Goal: Register for event/course

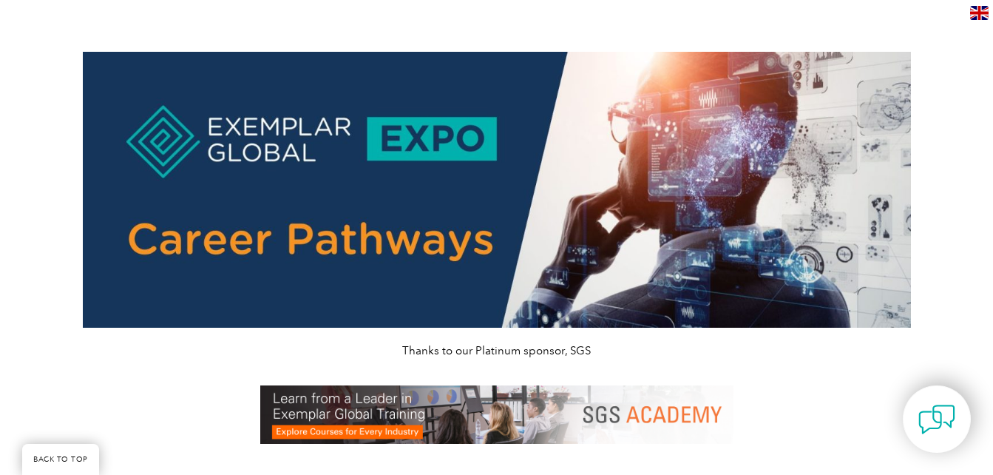
scroll to position [1489, 0]
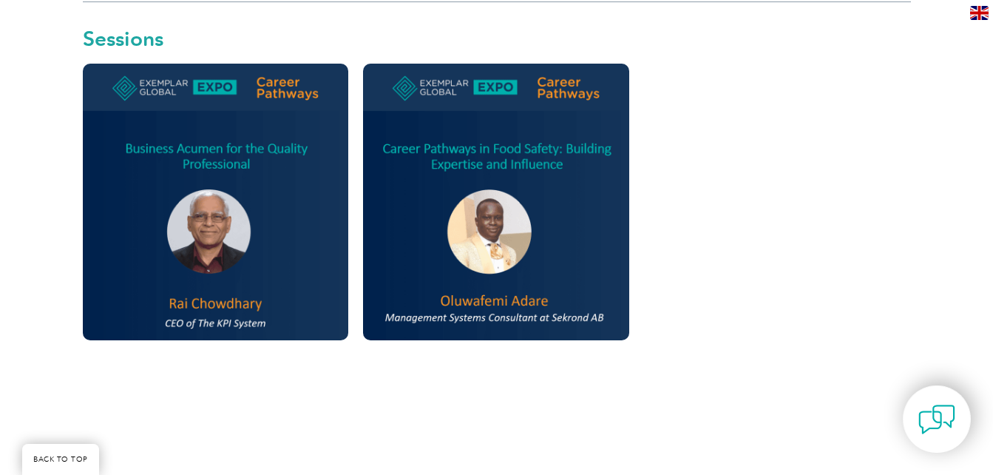
scroll to position [808, 0]
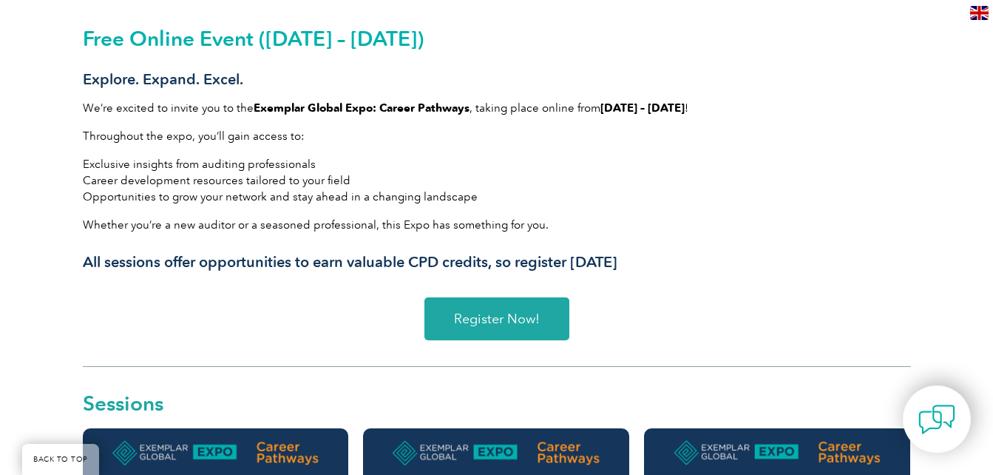
scroll to position [467, 0]
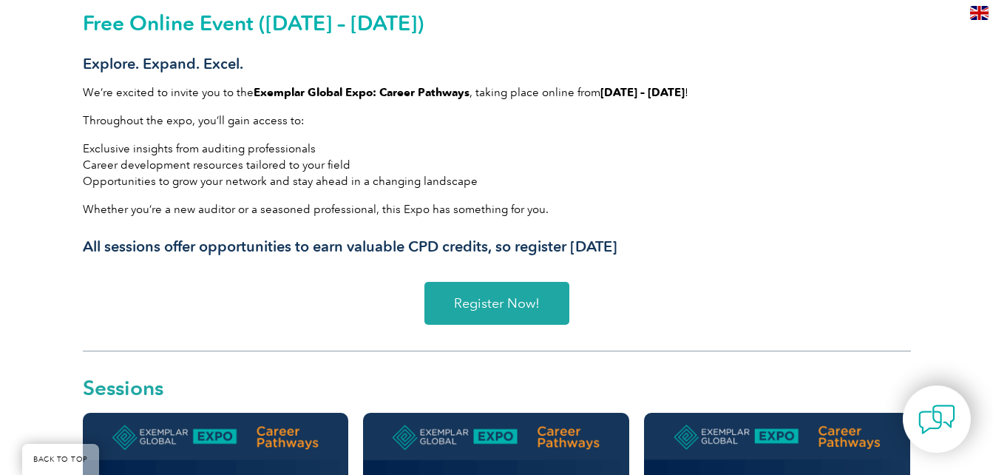
click at [475, 318] on link "Register Now!" at bounding box center [496, 303] width 145 height 43
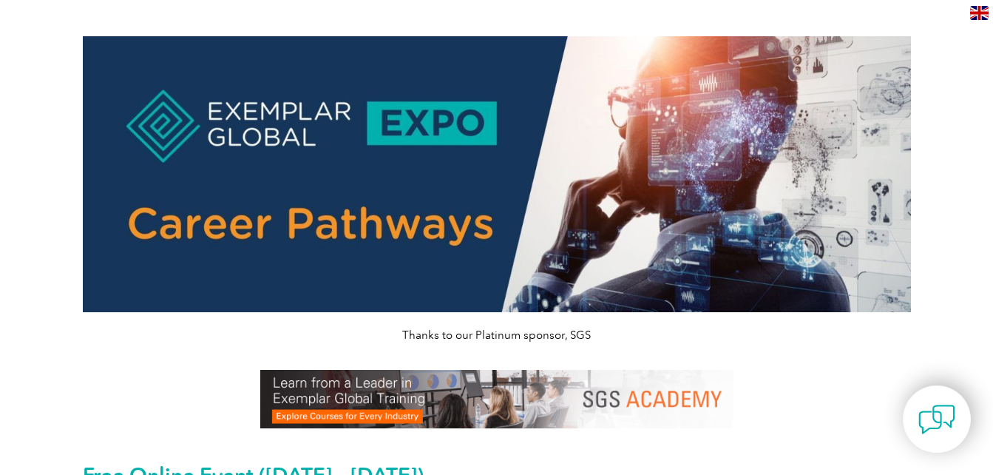
scroll to position [0, 0]
